Goal: Register for event/course

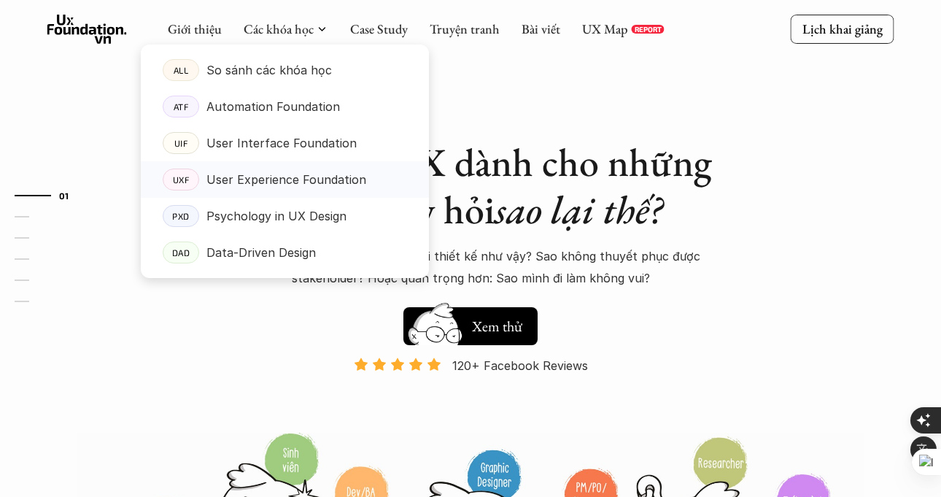
click at [303, 171] on p "User Experience Foundation" at bounding box center [286, 180] width 160 height 22
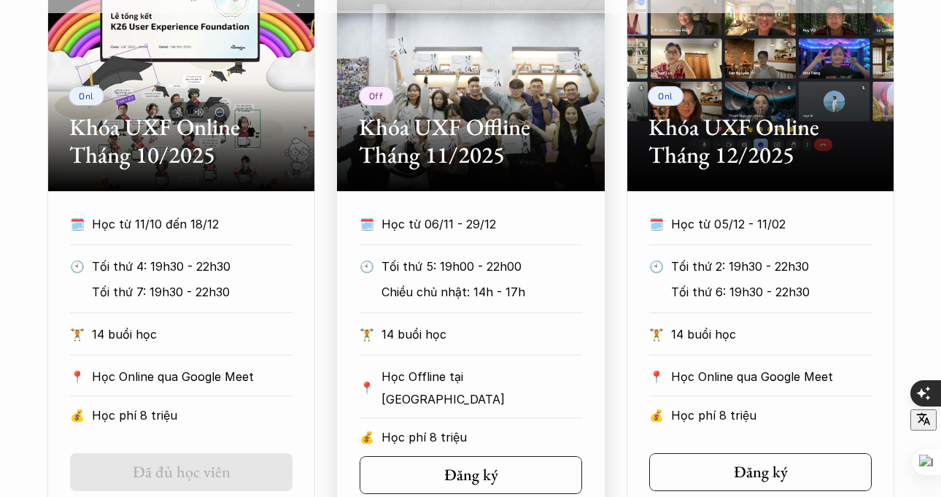
scroll to position [746, 0]
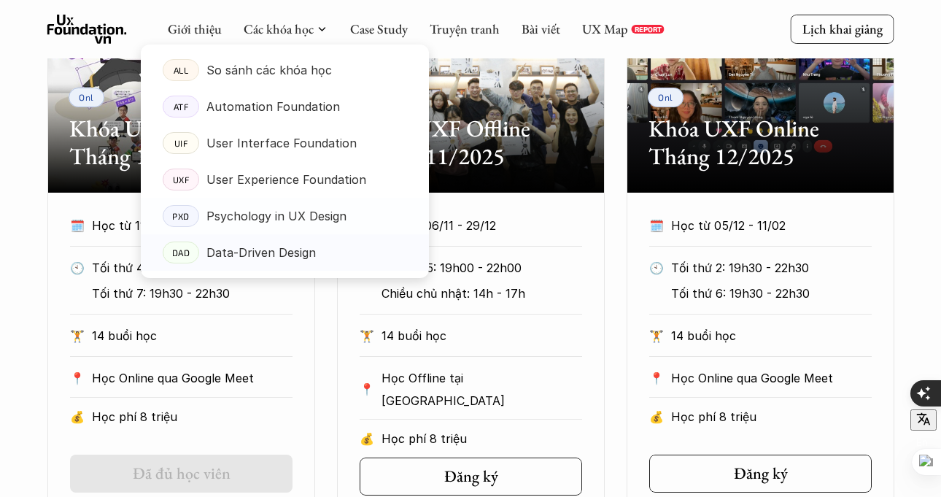
click at [289, 246] on p "Data-Driven Design" at bounding box center [260, 252] width 109 height 22
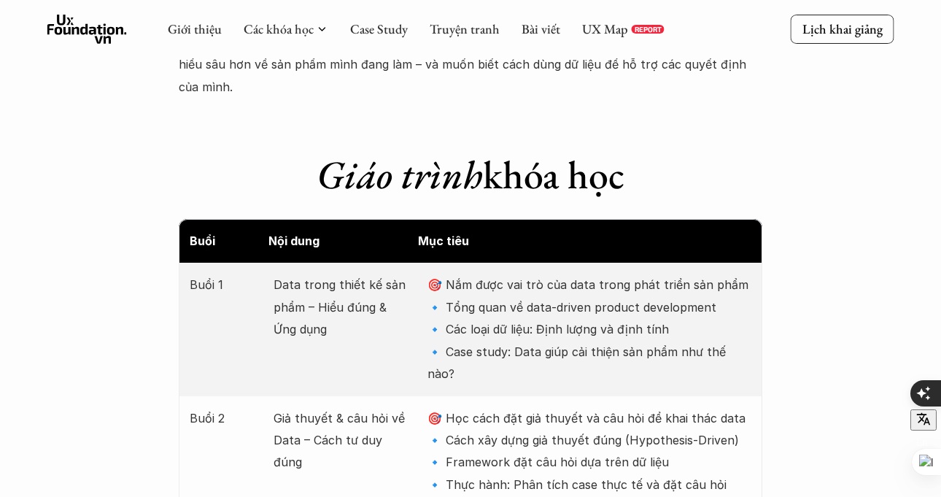
scroll to position [1602, 0]
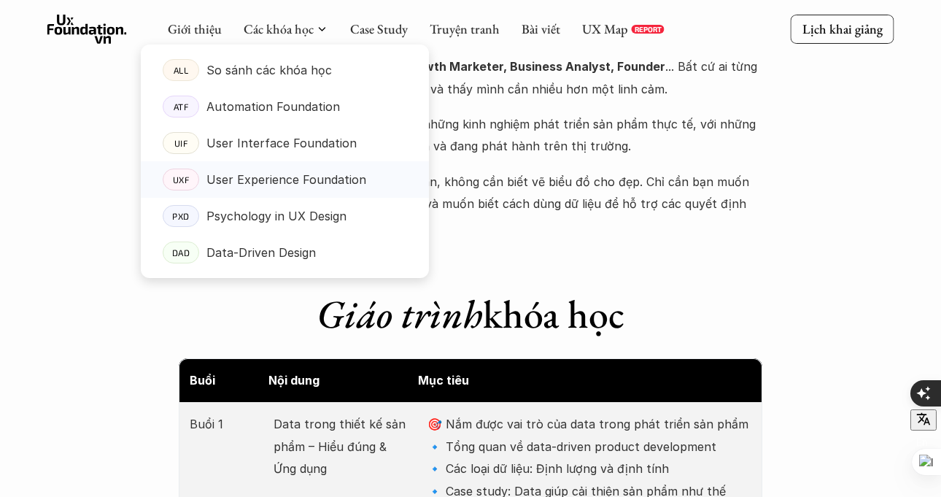
click at [307, 177] on p "User Experience Foundation" at bounding box center [286, 180] width 160 height 22
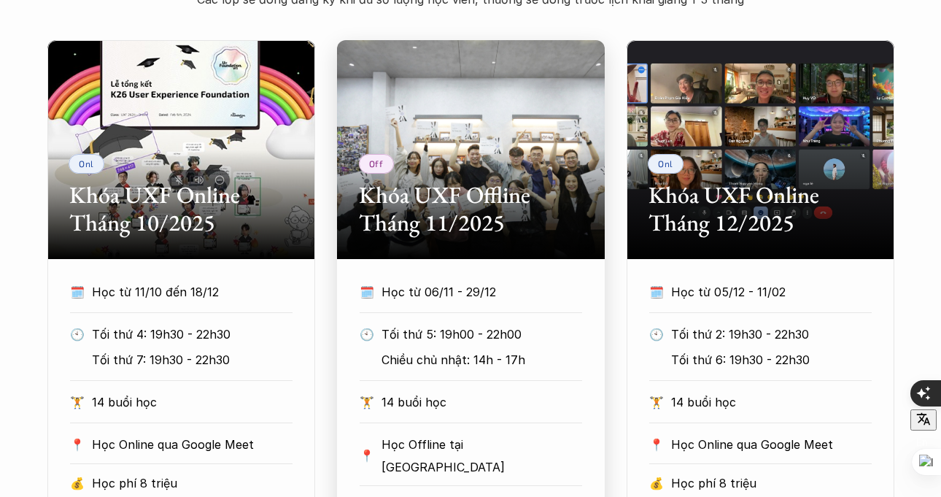
scroll to position [690, 0]
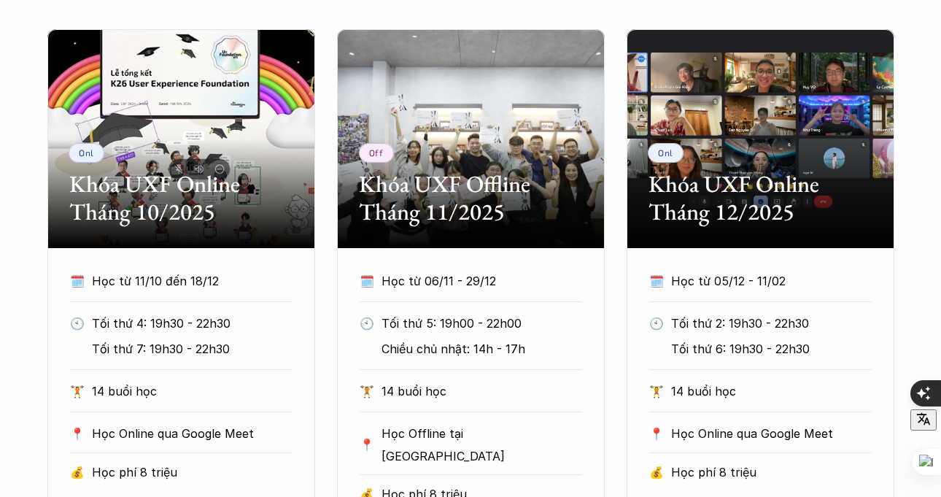
click at [252, 196] on h2 "Khóa UXF Online Tháng 10/2025" at bounding box center [181, 198] width 224 height 56
click at [198, 195] on h2 "Khóa UXF Online Tháng 10/2025" at bounding box center [181, 198] width 224 height 56
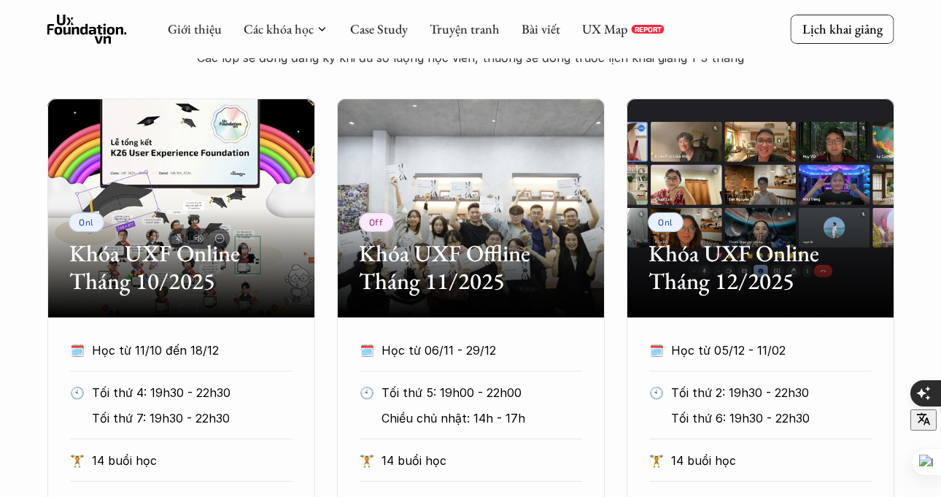
scroll to position [675, 0]
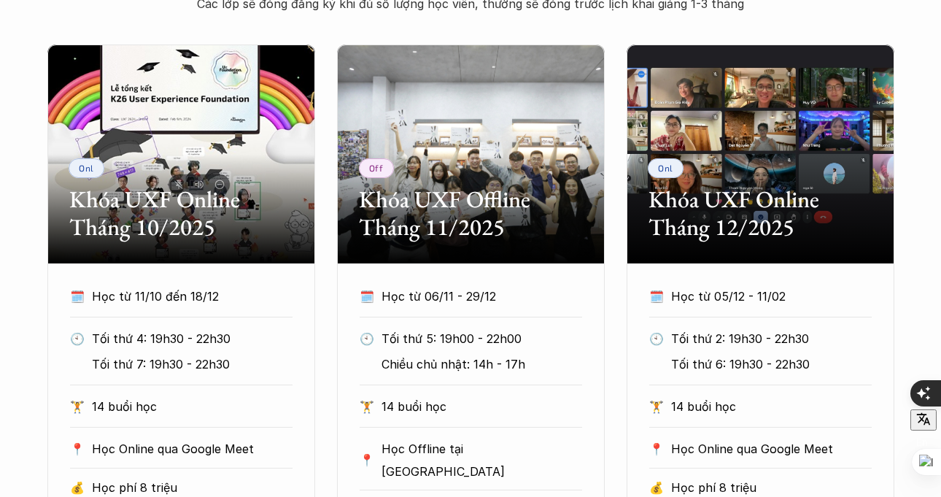
click at [197, 120] on div "Onl Khóa UXF Online Tháng 10/2025" at bounding box center [181, 154] width 268 height 219
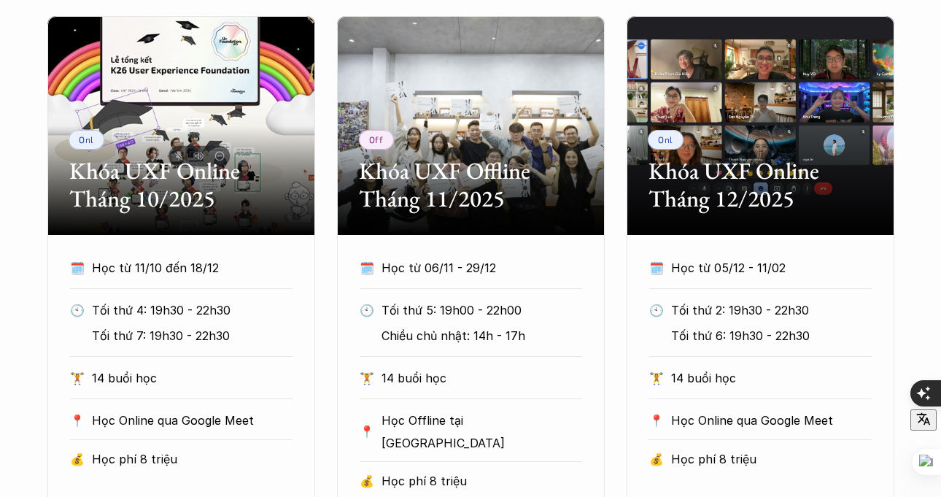
scroll to position [735, 0]
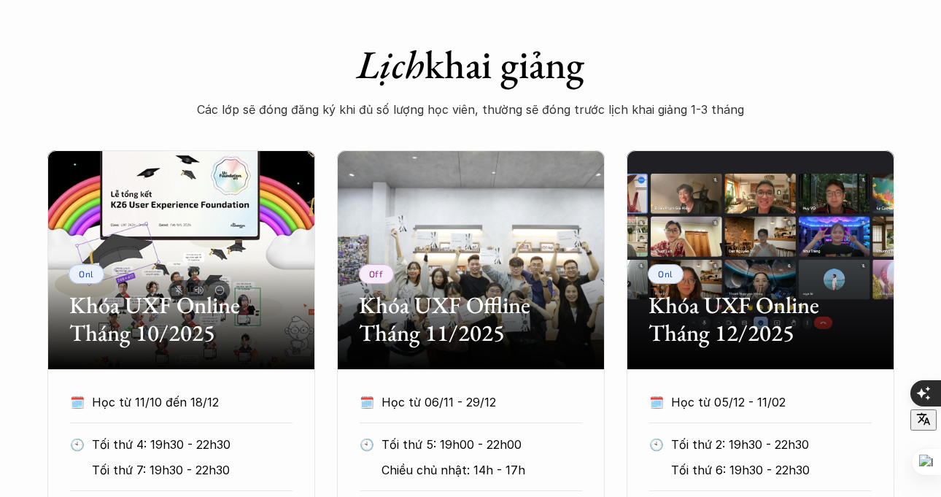
click at [212, 258] on div "Onl Khóa UXF Online Tháng 10/2025" at bounding box center [181, 259] width 268 height 219
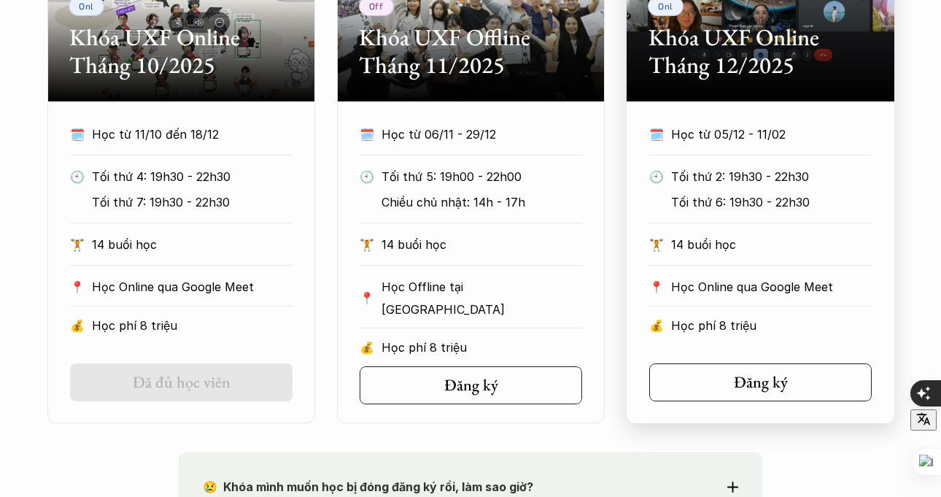
scroll to position [925, 0]
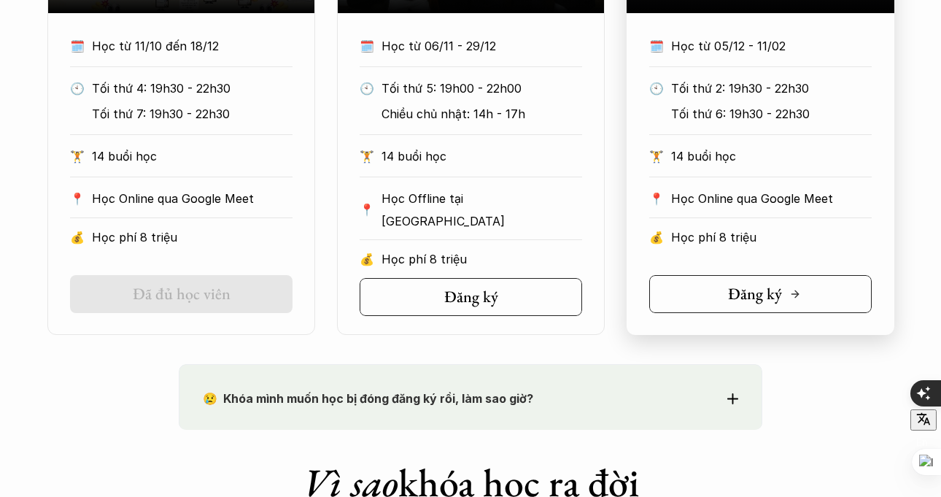
click at [797, 298] on icon at bounding box center [795, 294] width 12 height 12
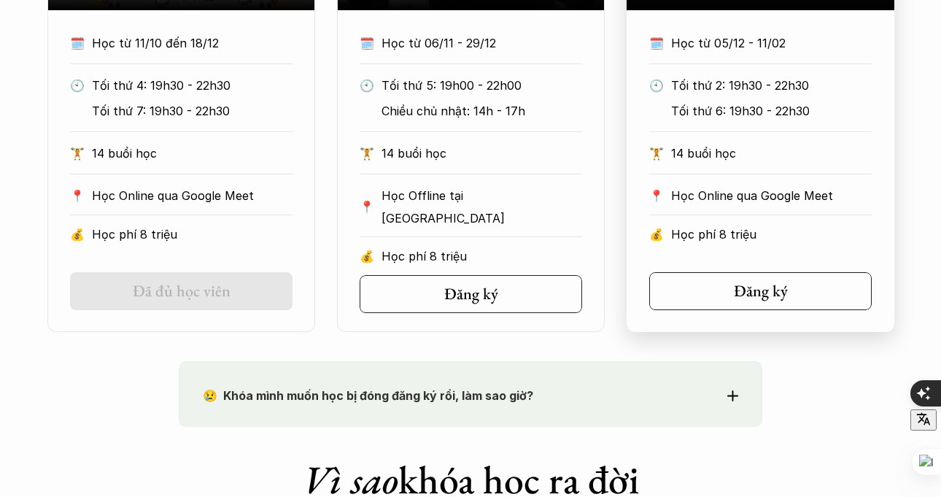
scroll to position [662, 0]
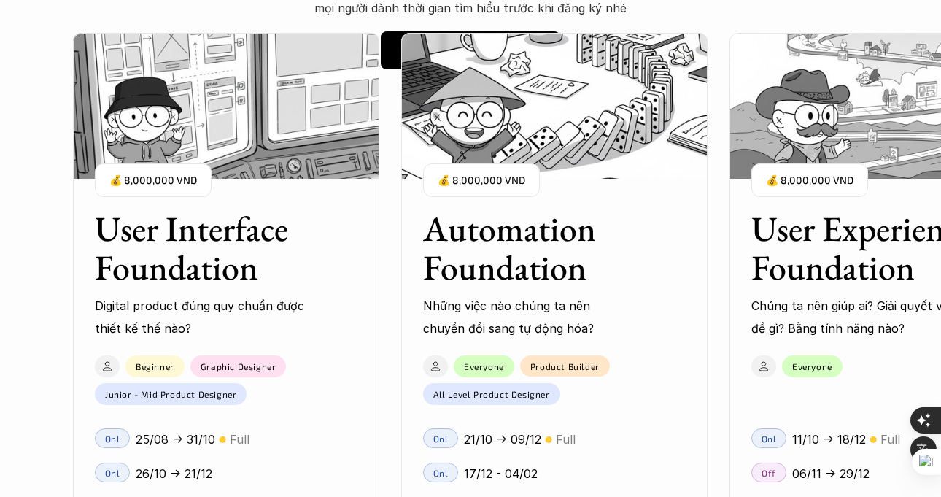
scroll to position [1348, 0]
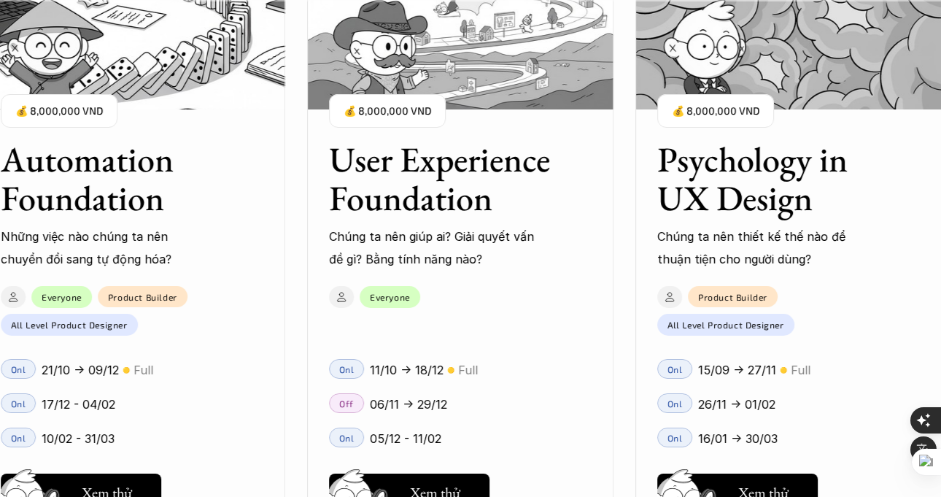
click at [435, 442] on p "05/12 - 11/02" at bounding box center [405, 439] width 71 height 22
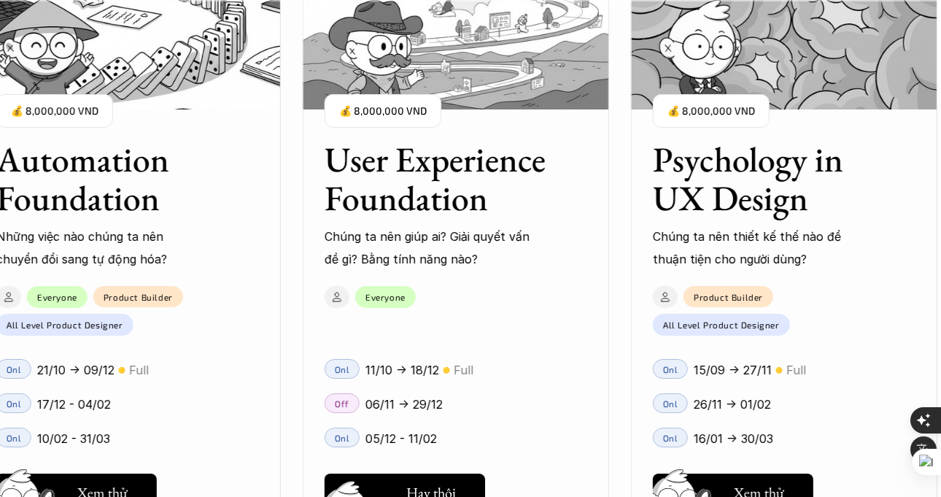
click at [426, 479] on button "Hay thôi Xem thử" at bounding box center [405, 492] width 161 height 38
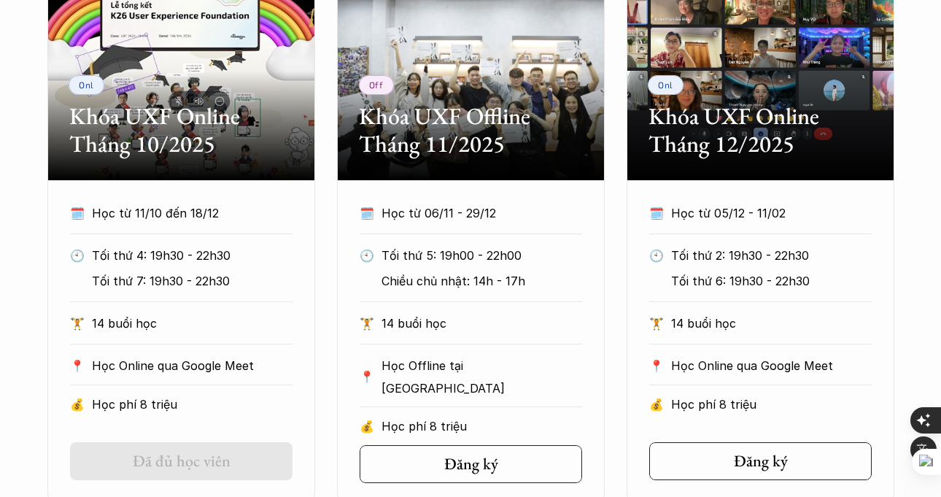
scroll to position [759, 0]
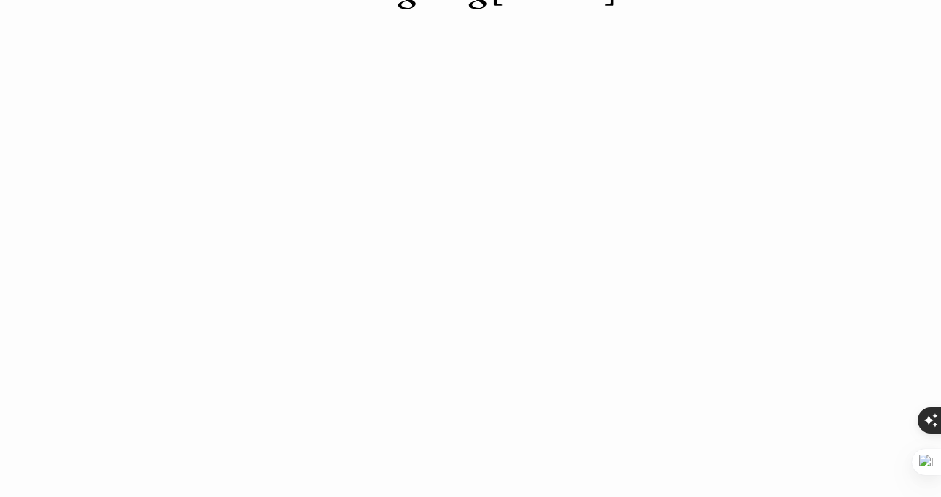
scroll to position [250, 0]
